Goal: Find specific fact: Find specific fact

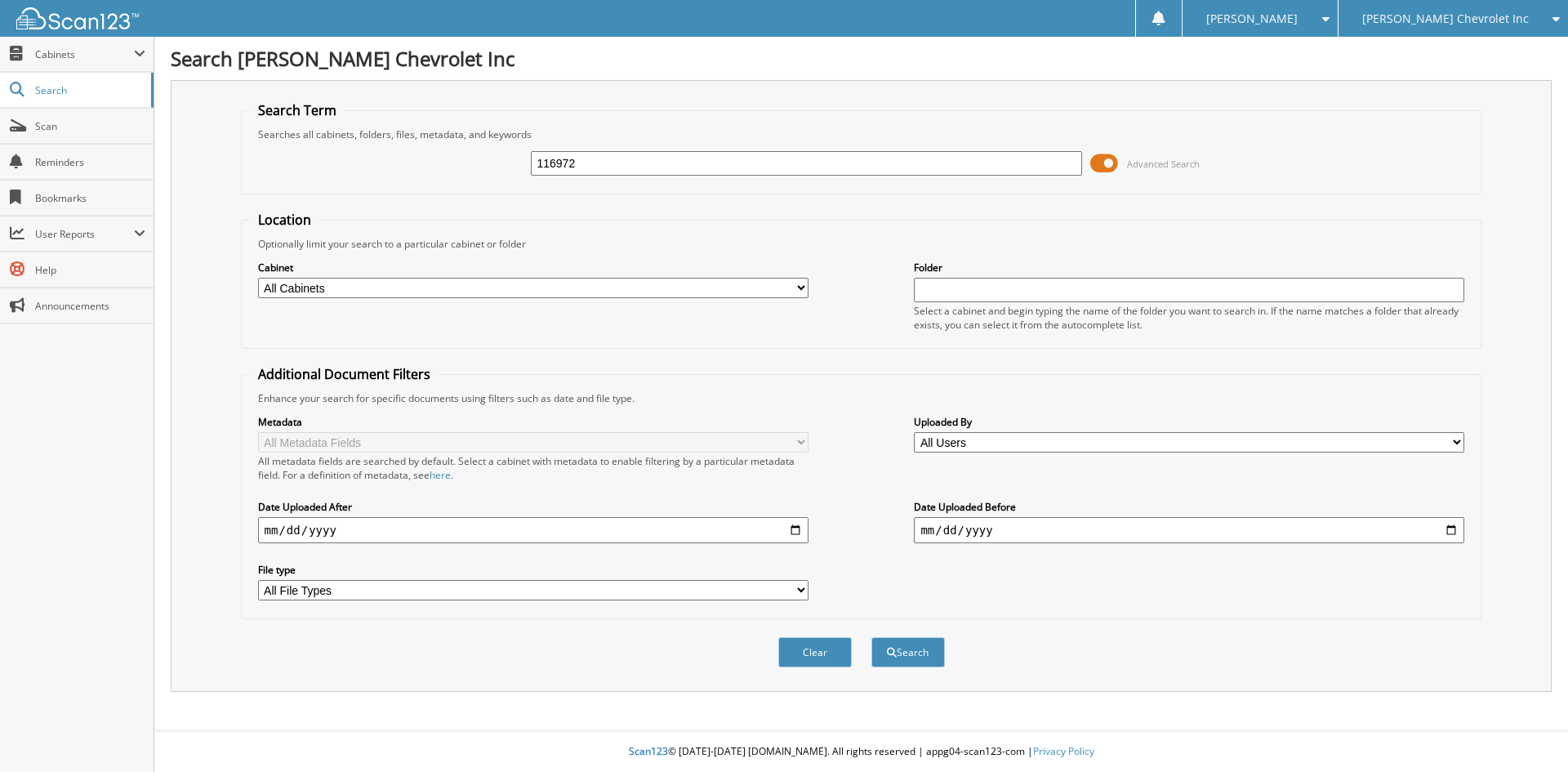
type input "116972"
click at [871, 638] on button "Search" at bounding box center [908, 653] width 73 height 30
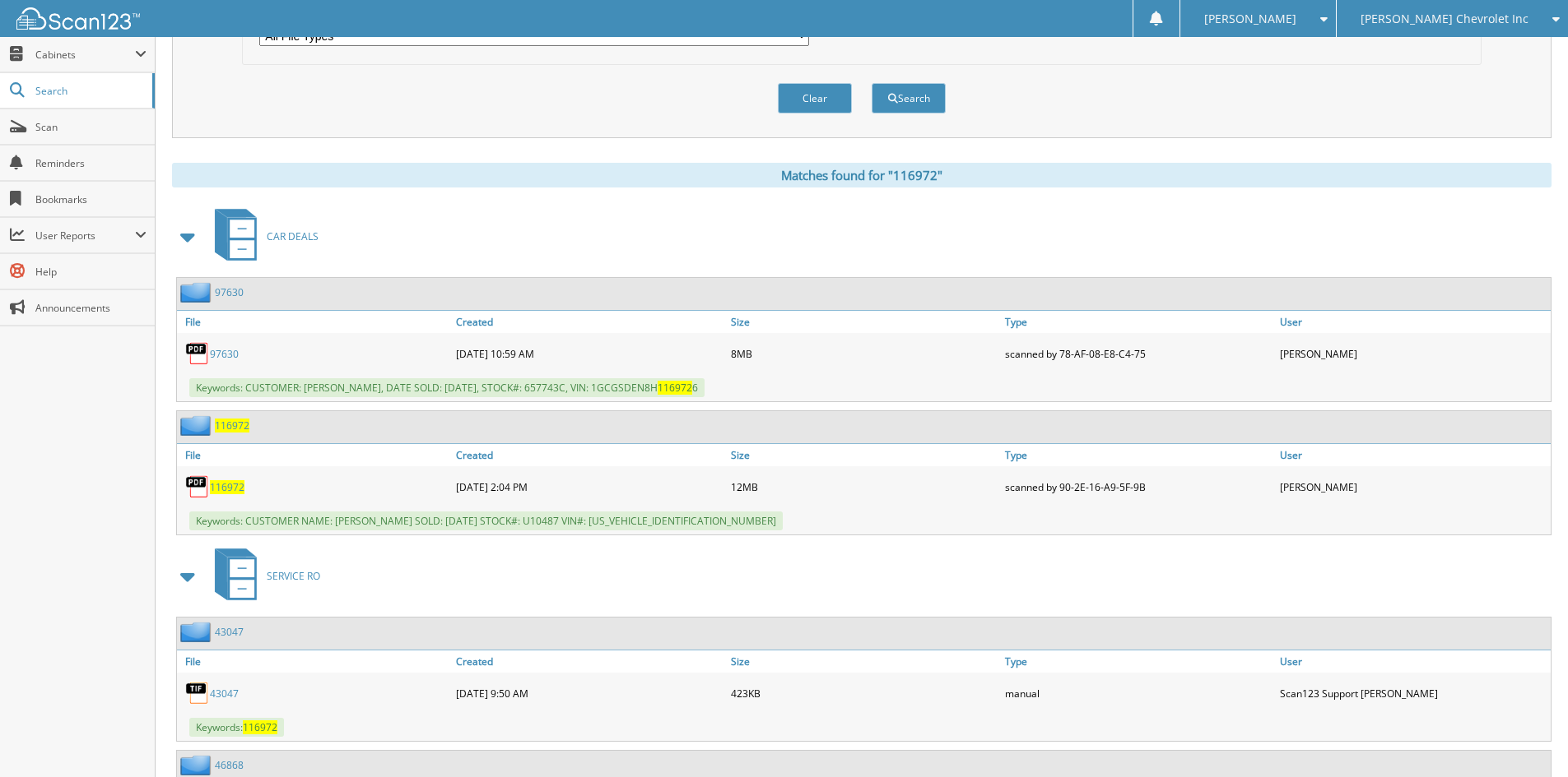
scroll to position [576, 0]
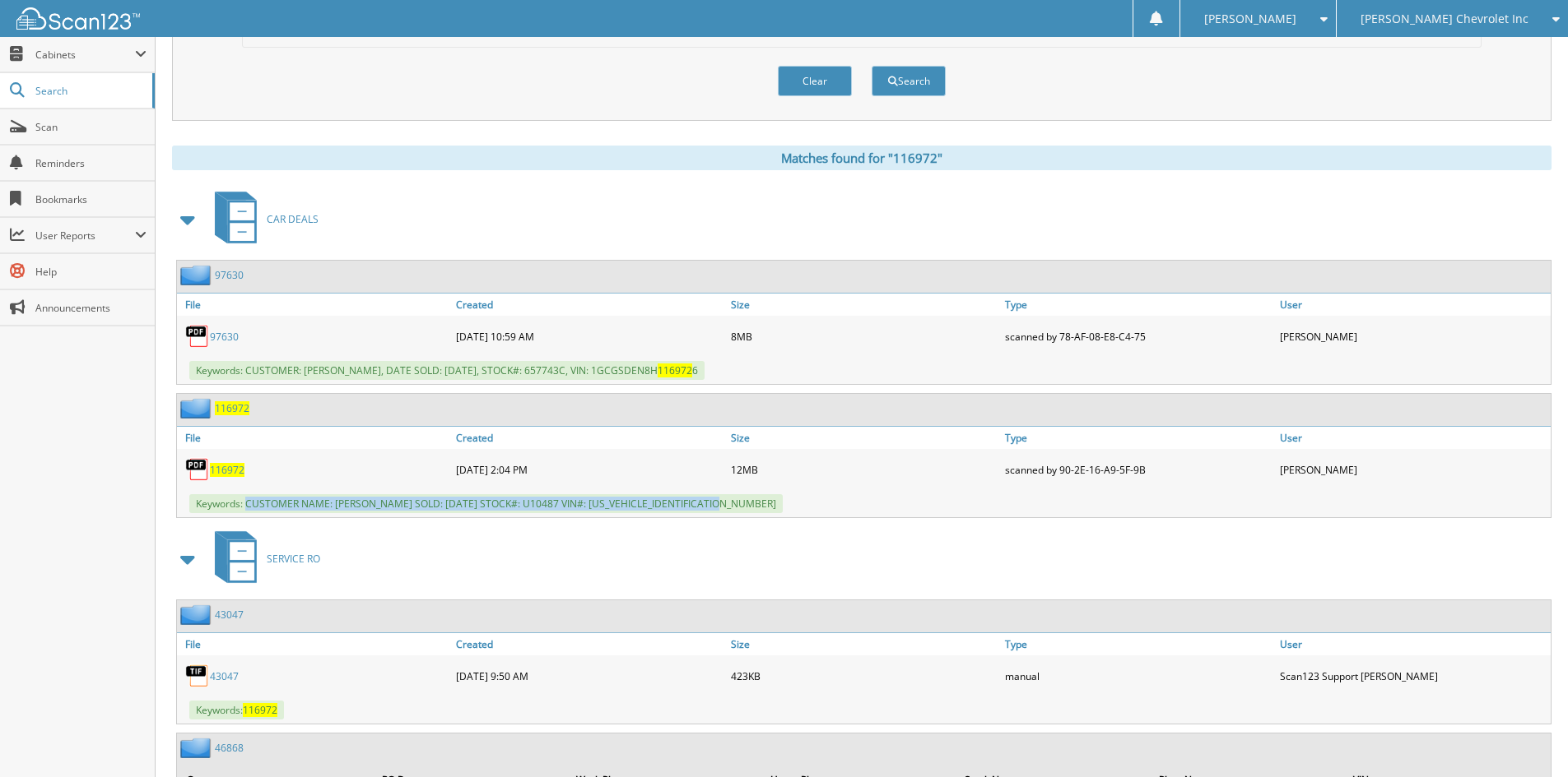
drag, startPoint x: 246, startPoint y: 505, endPoint x: 735, endPoint y: 496, distance: 489.1
click at [735, 496] on span "Keywords: CUSTOMER NAME: SEAN VINCENT DATE SOLD: 08/25/2025 STOCK#: U10487 VIN#…" at bounding box center [486, 504] width 594 height 19
copy span "CUSTOMER NAME: SEAN VINCENT DATE SOLD: 08/25/2025 STOCK#: U10487 VIN#: 3TMGZ5AN…"
drag, startPoint x: 1461, startPoint y: 25, endPoint x: 1462, endPoint y: 39, distance: 14.0
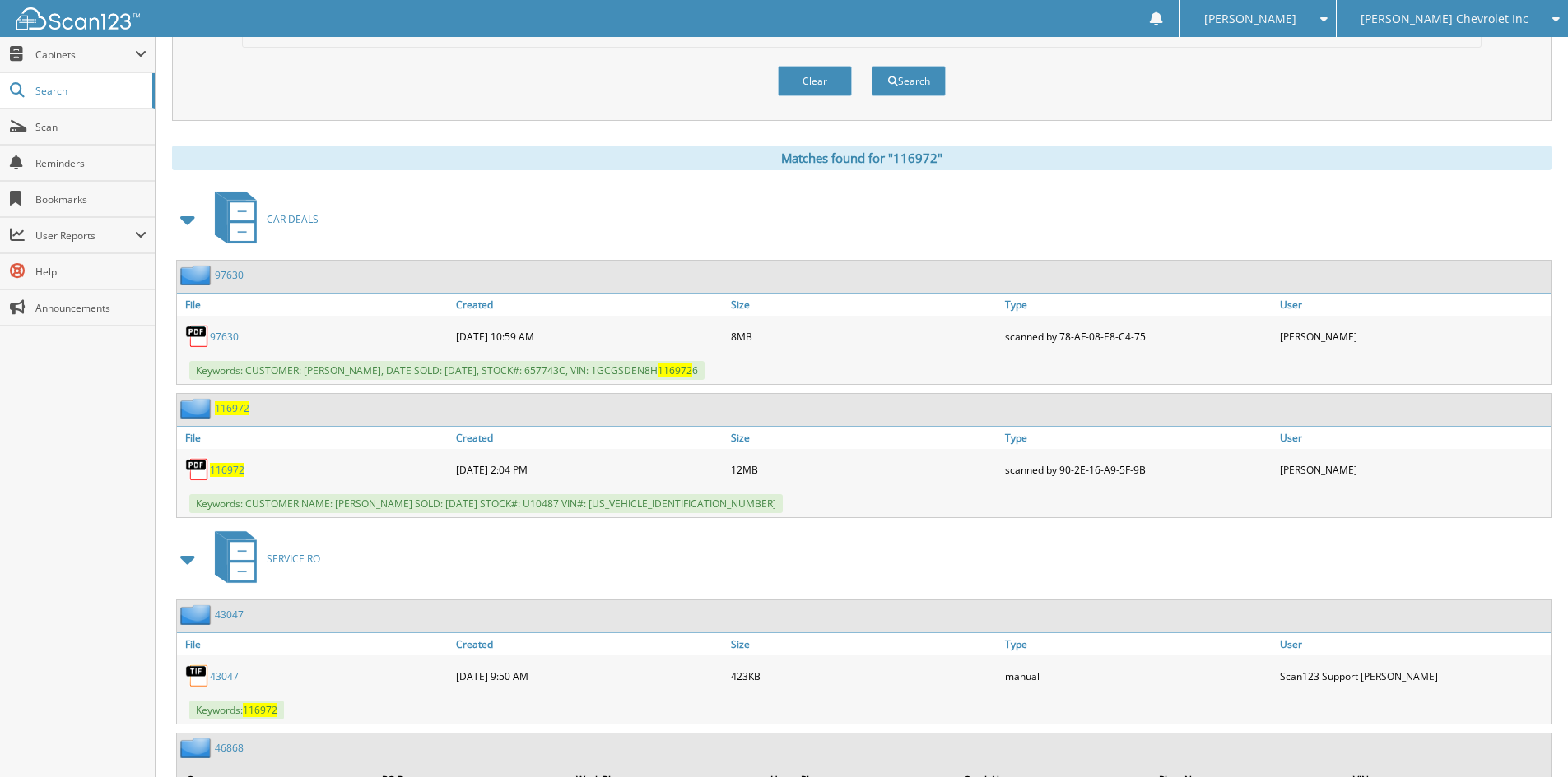
click at [1461, 23] on span "[PERSON_NAME] Chevrolet Inc" at bounding box center [1444, 19] width 168 height 10
click at [1463, 49] on link "[PERSON_NAME] Alfa Romeo" at bounding box center [1452, 51] width 231 height 28
